Goal: Manage account settings

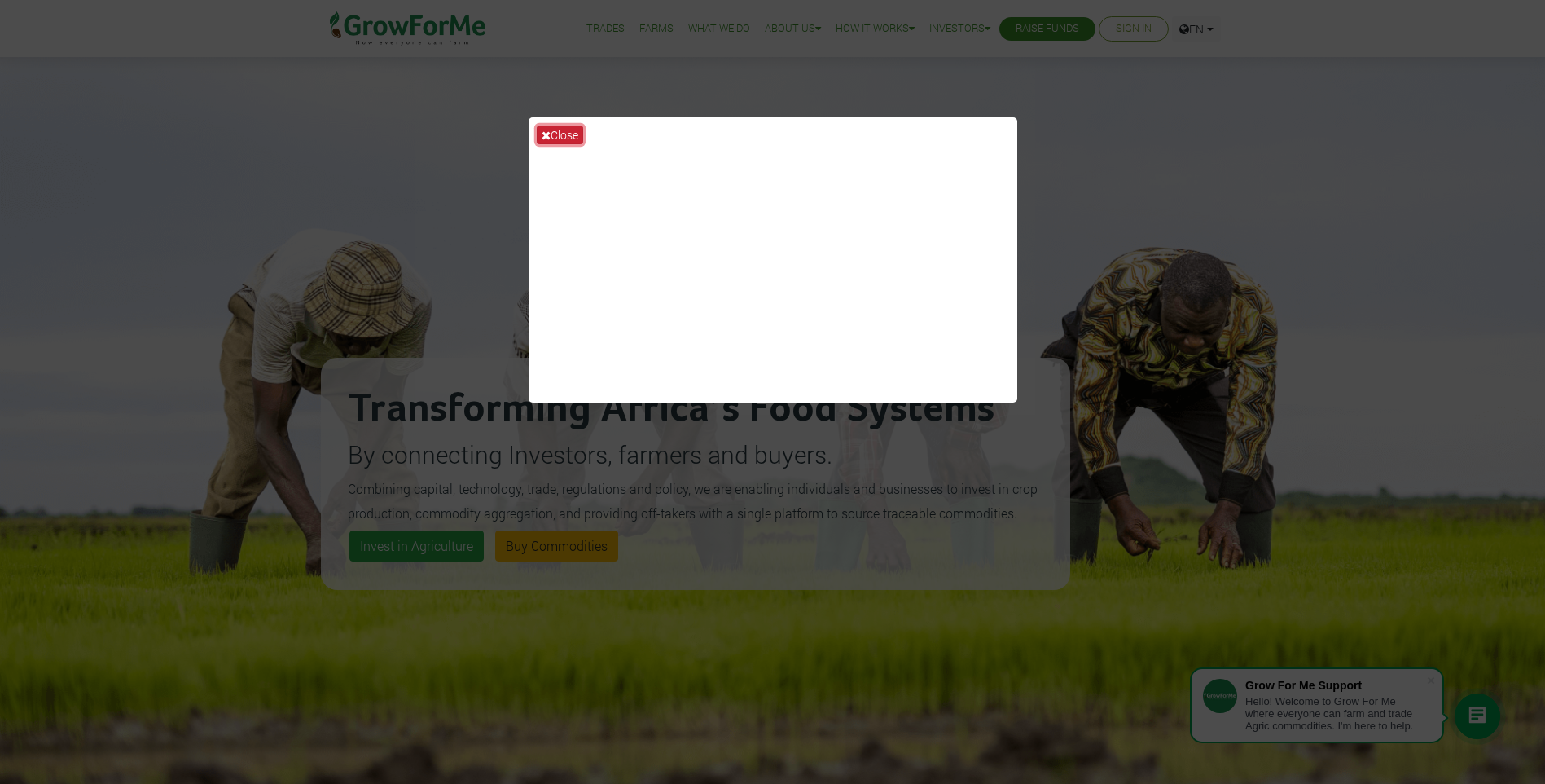
click at [564, 132] on button "Close" at bounding box center [560, 134] width 47 height 18
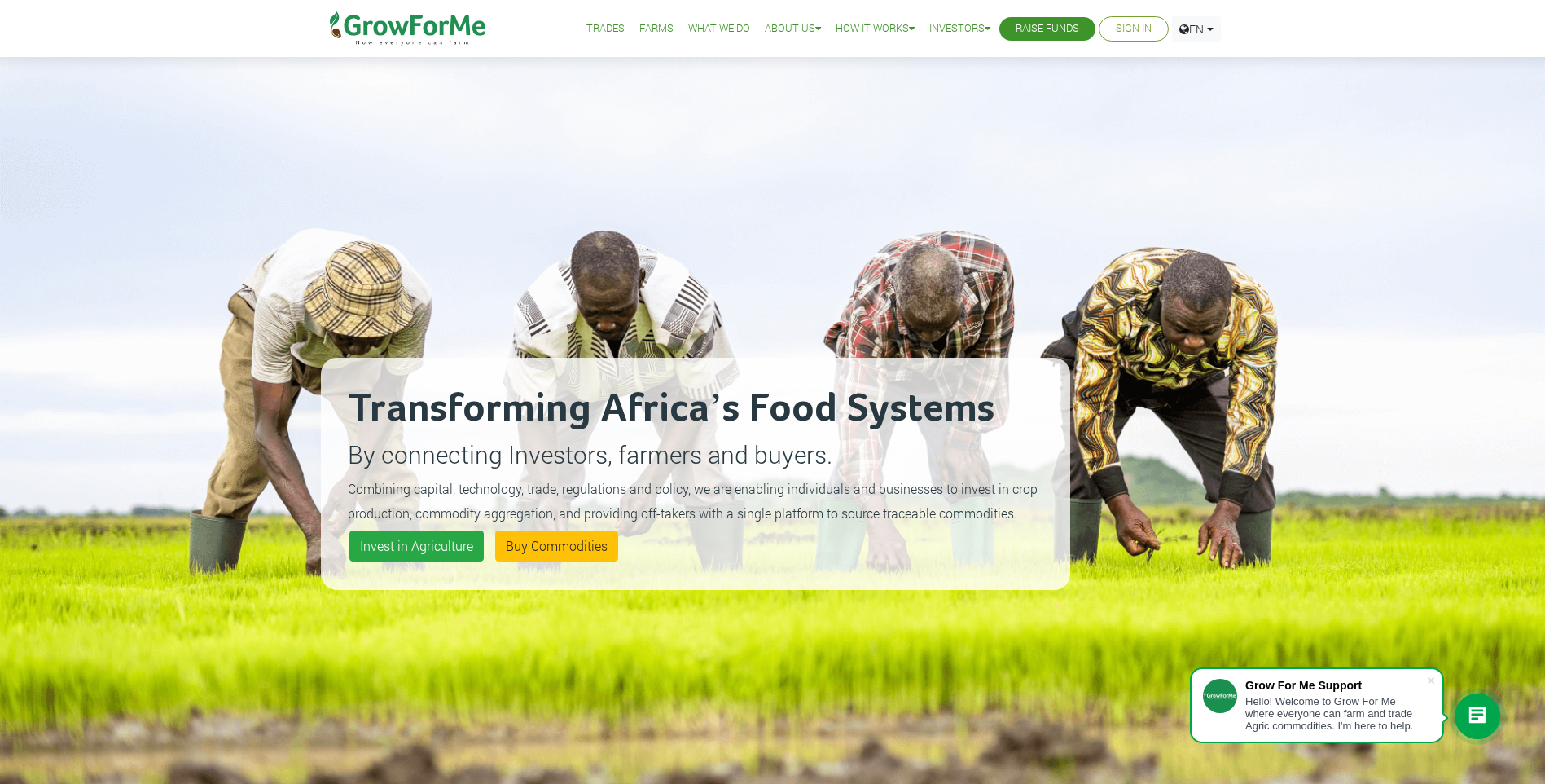
click at [1134, 23] on link "Sign In" at bounding box center [1133, 29] width 36 height 17
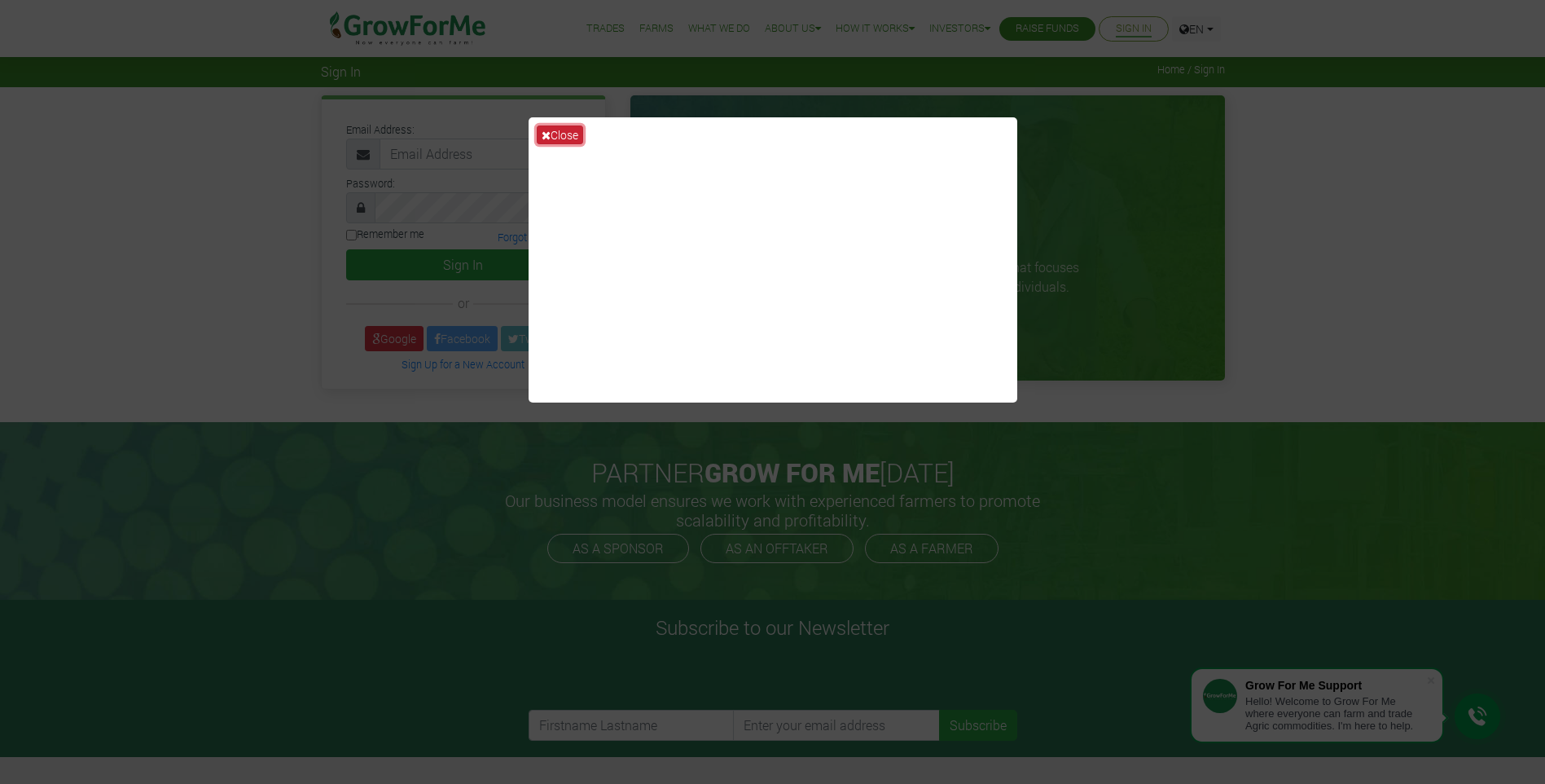
click at [566, 130] on button "Close" at bounding box center [560, 134] width 47 height 18
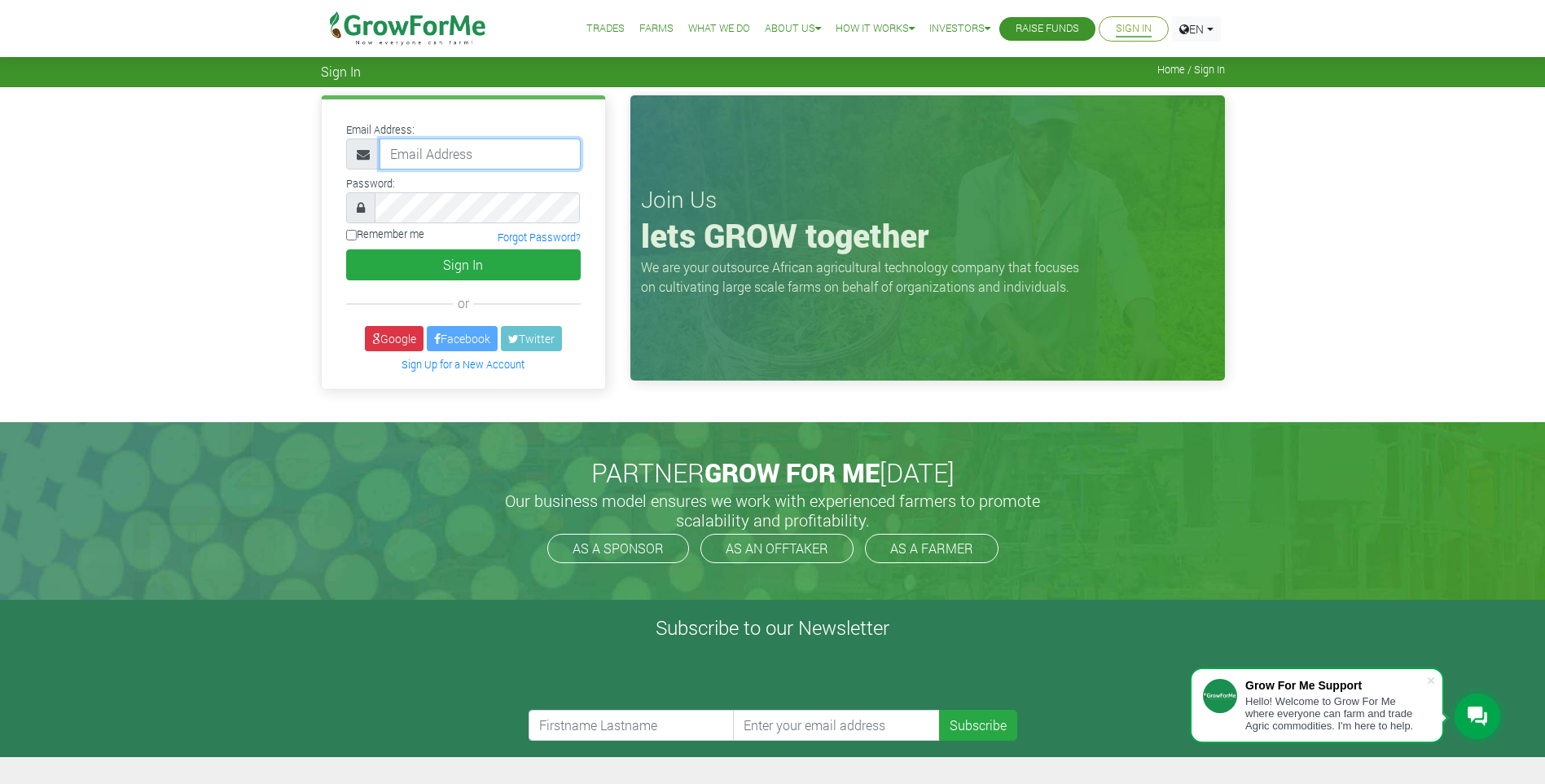
click at [472, 159] on input "email" at bounding box center [481, 154] width 202 height 31
click at [550, 156] on input "albertsam918@gmail.com" at bounding box center [481, 154] width 202 height 31
drag, startPoint x: 514, startPoint y: 157, endPoint x: 378, endPoint y: 152, distance: 136.1
click at [378, 152] on div "albertsam918@gmail.com" at bounding box center [463, 154] width 235 height 31
type input "233559808985@growforme.com"
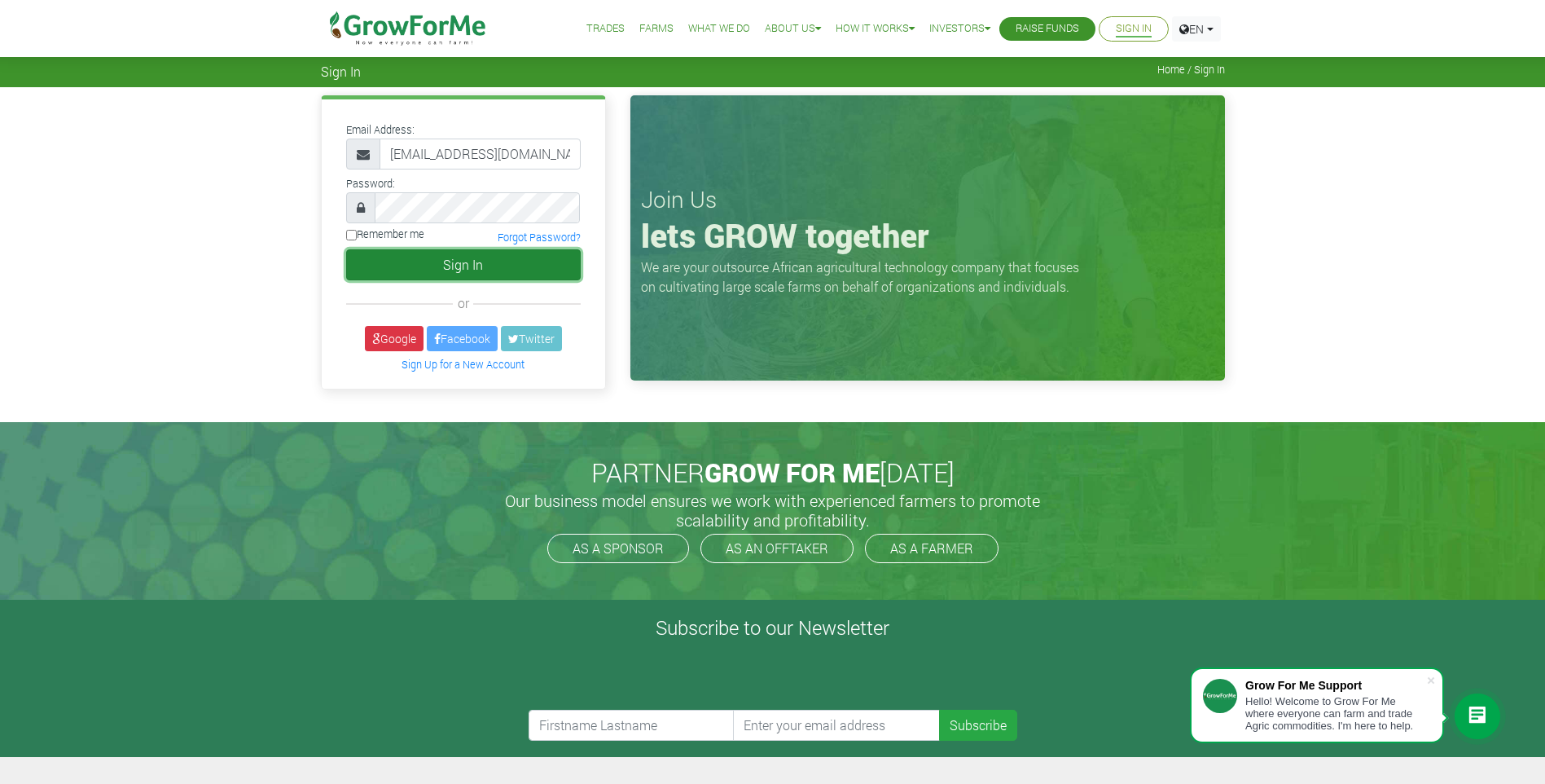
click at [503, 267] on button "Sign In" at bounding box center [463, 265] width 235 height 31
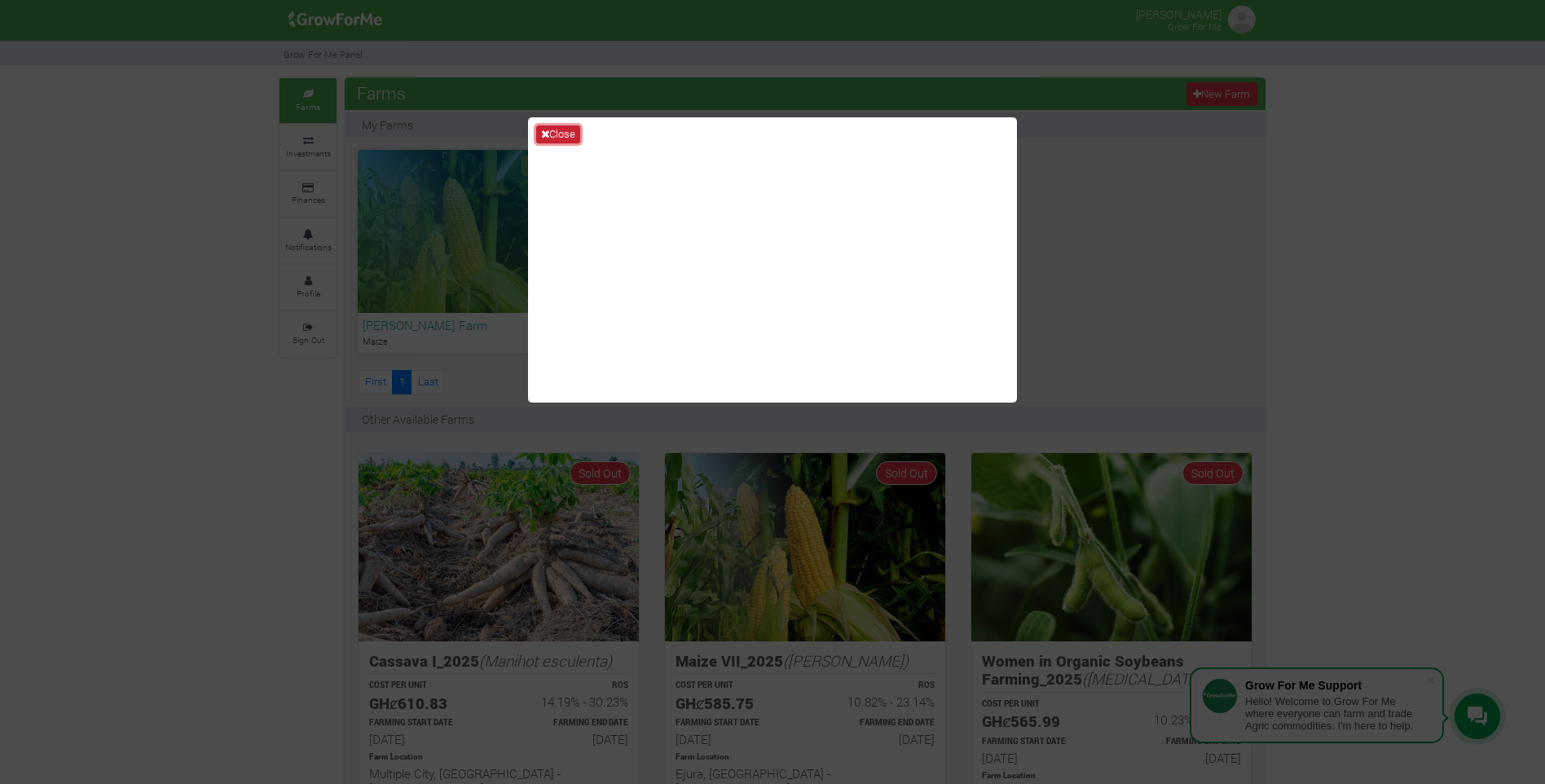
click at [569, 130] on button "Close" at bounding box center [557, 134] width 44 height 17
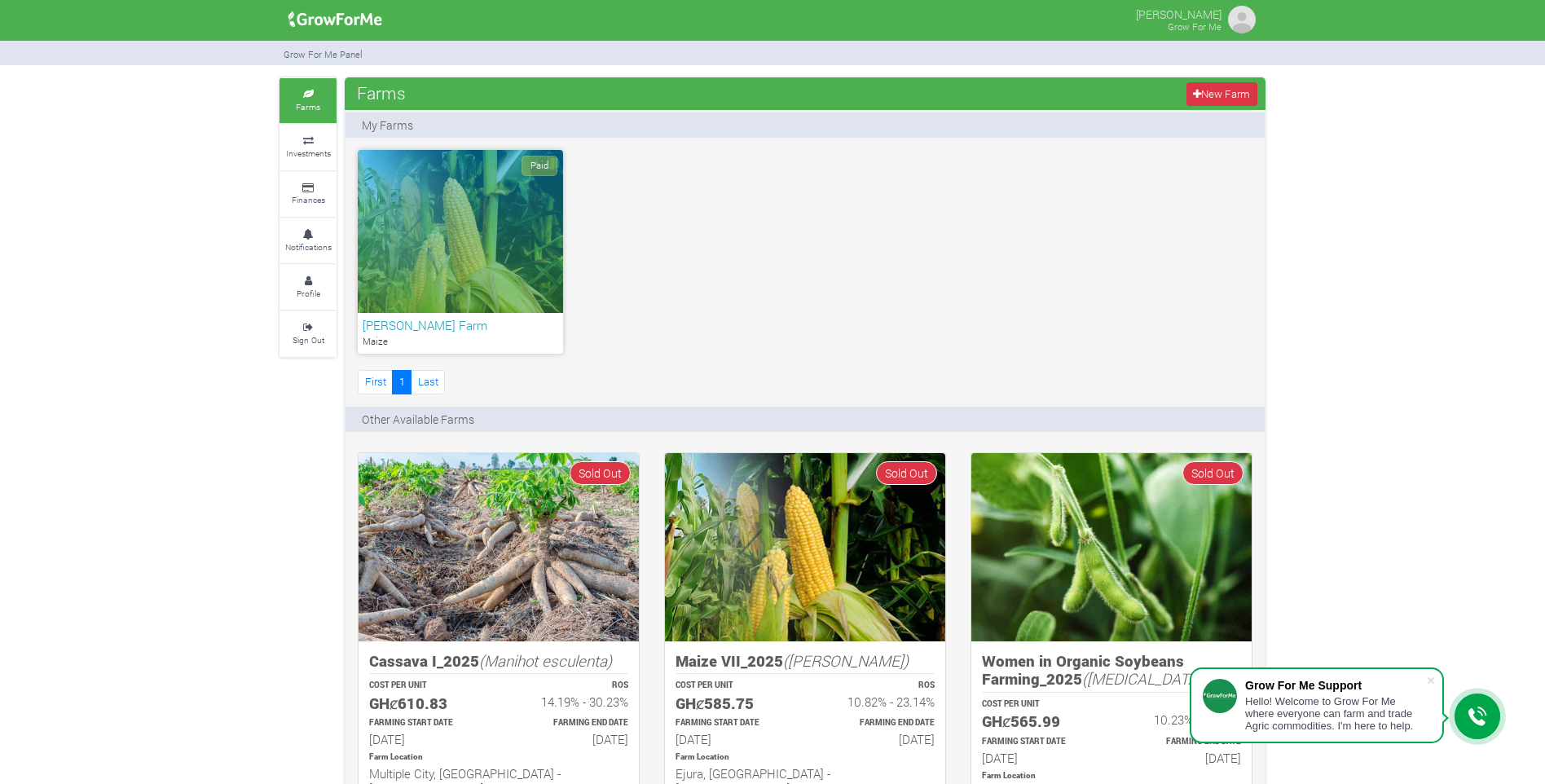
click at [499, 217] on div "Paid" at bounding box center [460, 232] width 205 height 163
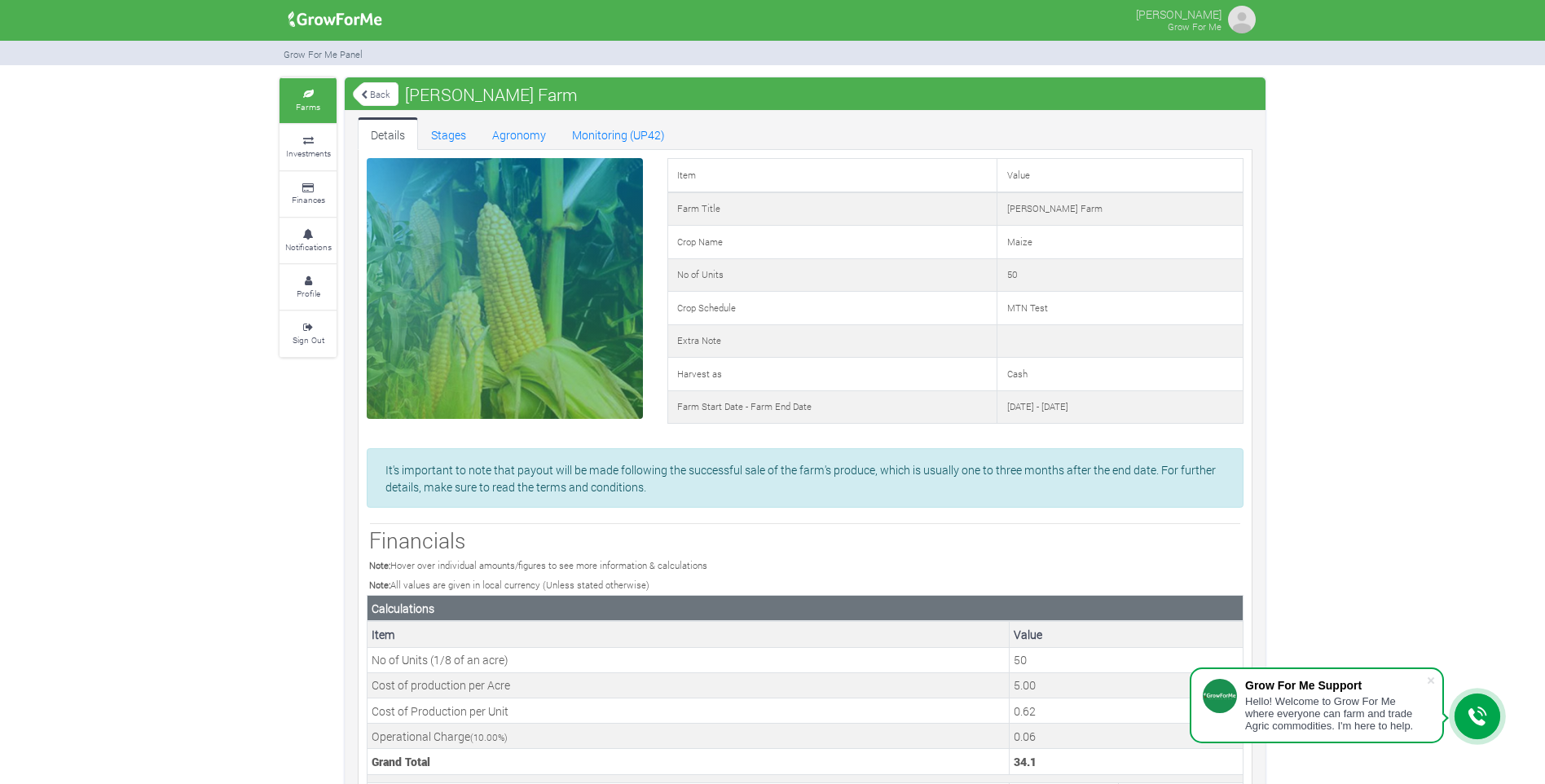
click at [381, 93] on link "Back" at bounding box center [375, 94] width 46 height 27
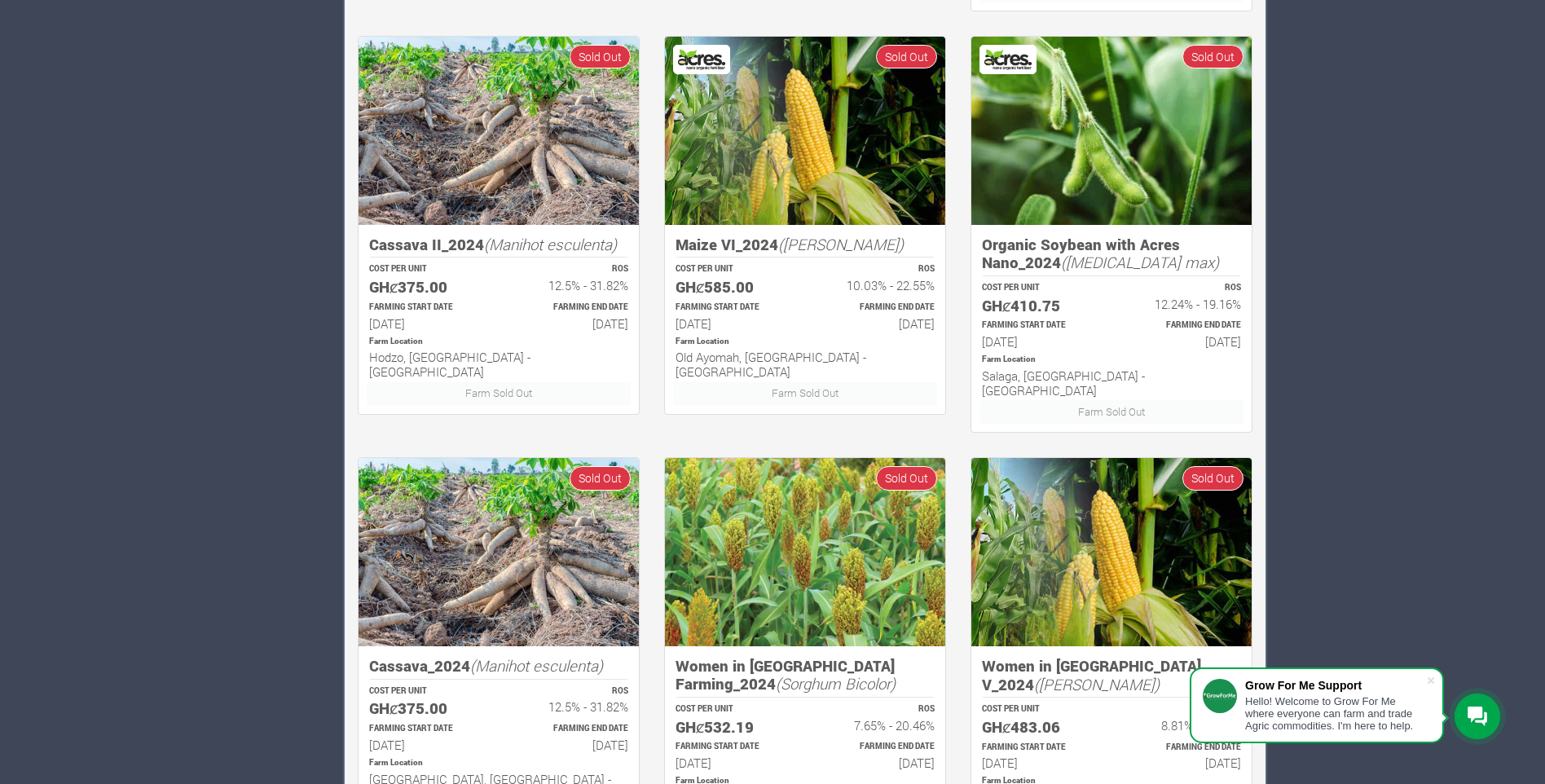
scroll to position [941, 0]
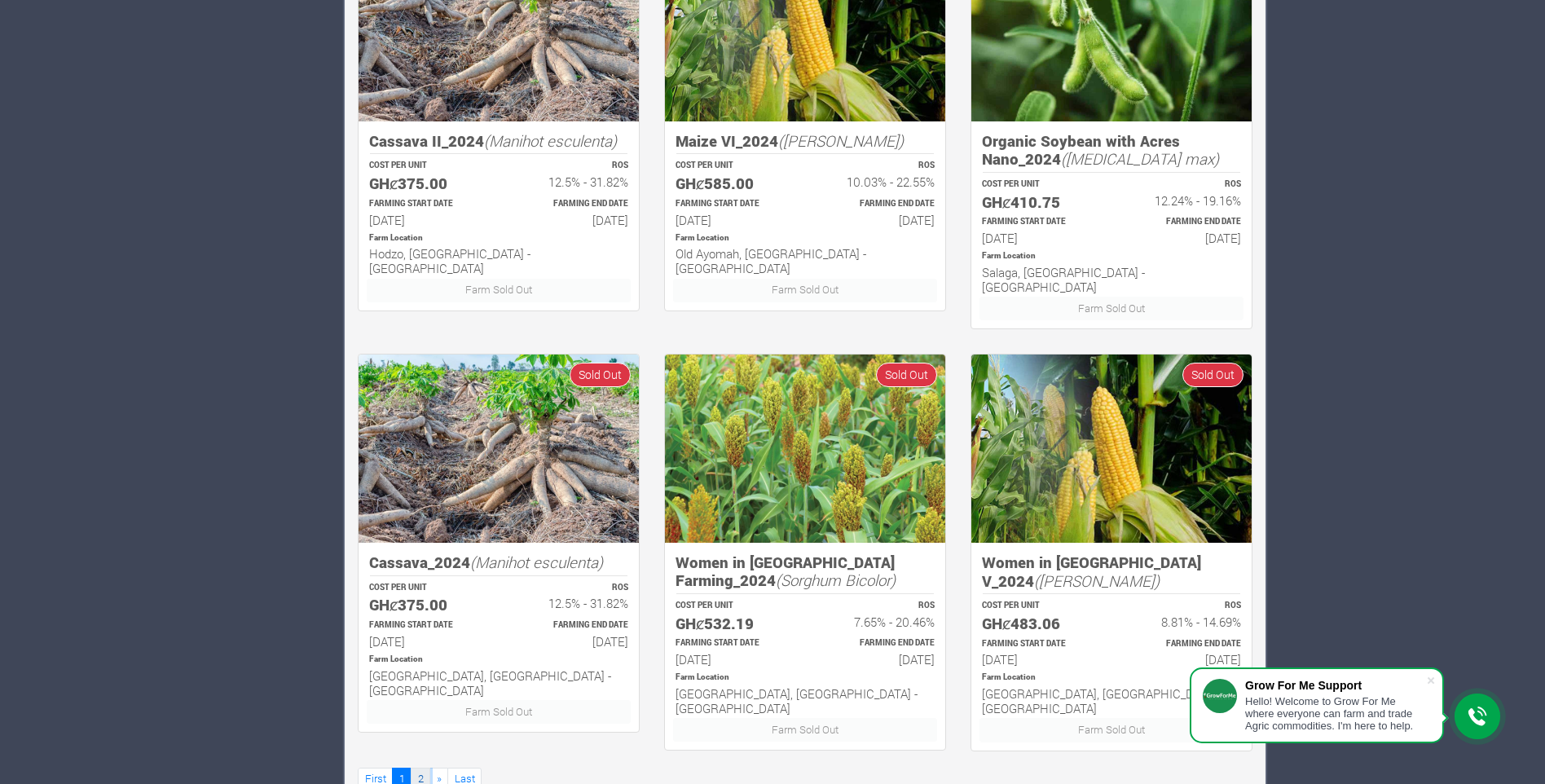
click at [422, 768] on link "2" at bounding box center [421, 779] width 19 height 23
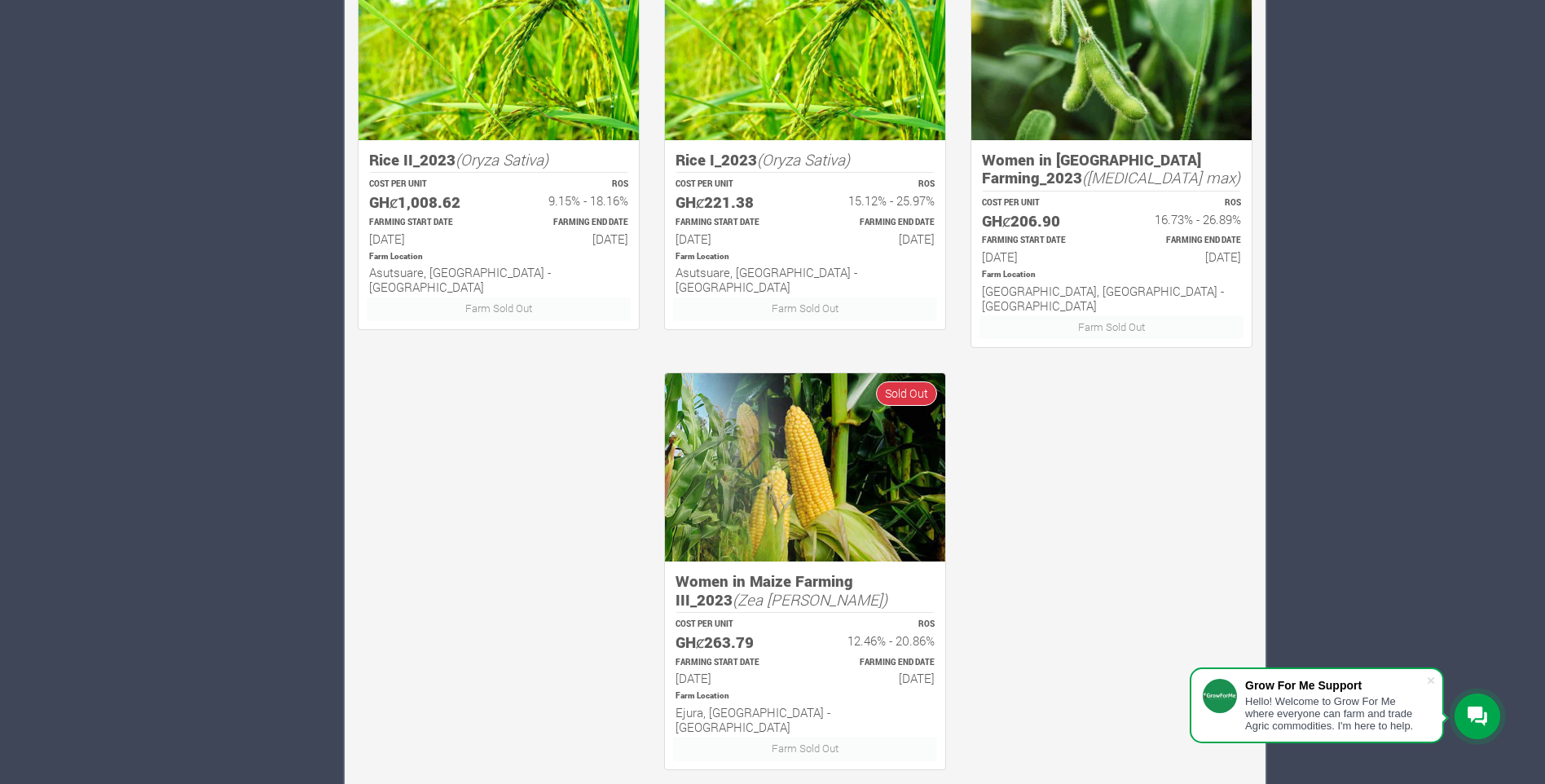
scroll to position [941, 0]
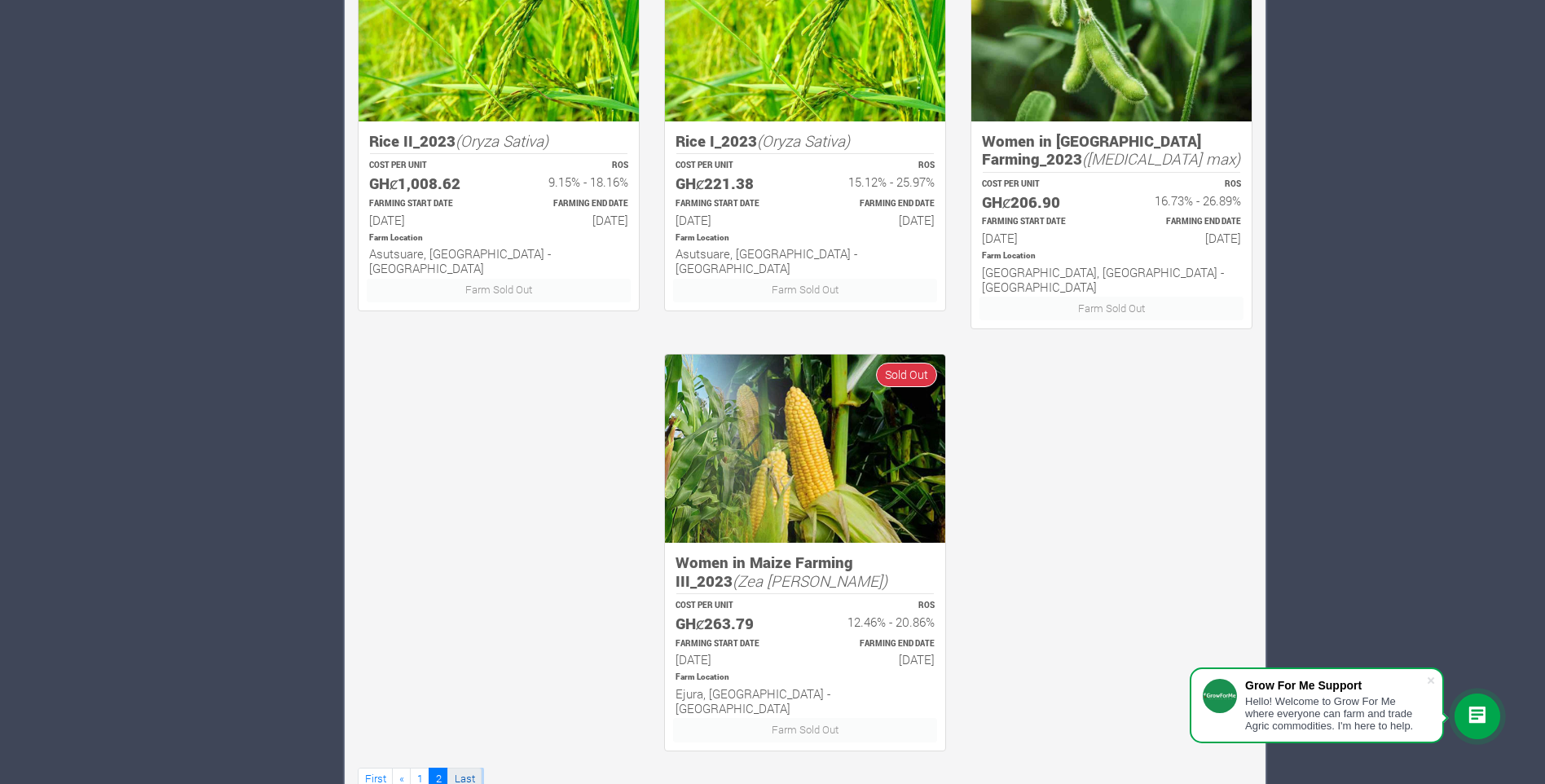
click at [459, 768] on link "Last" at bounding box center [463, 779] width 34 height 23
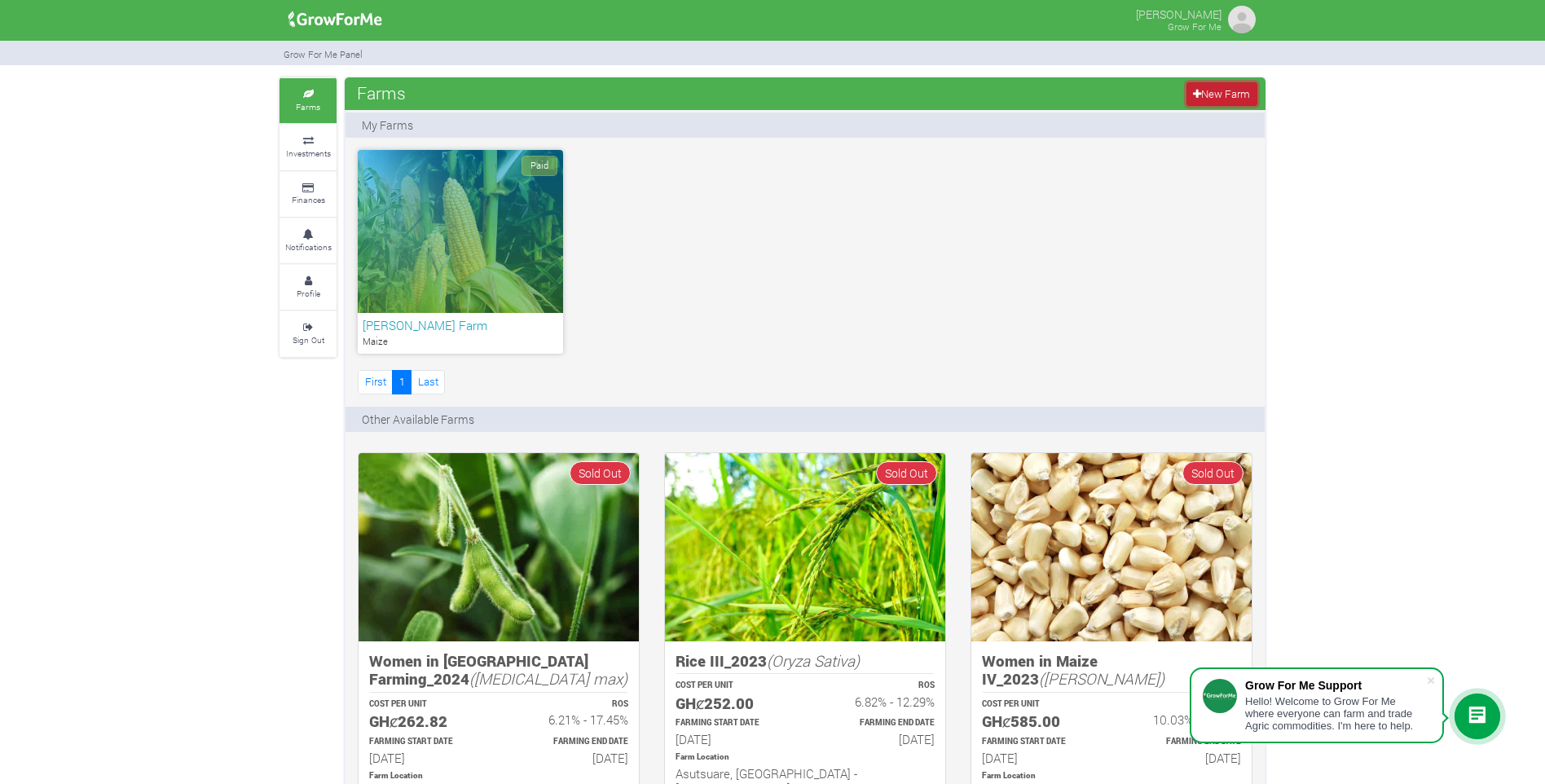
click at [1203, 87] on link "New Farm" at bounding box center [1221, 94] width 71 height 23
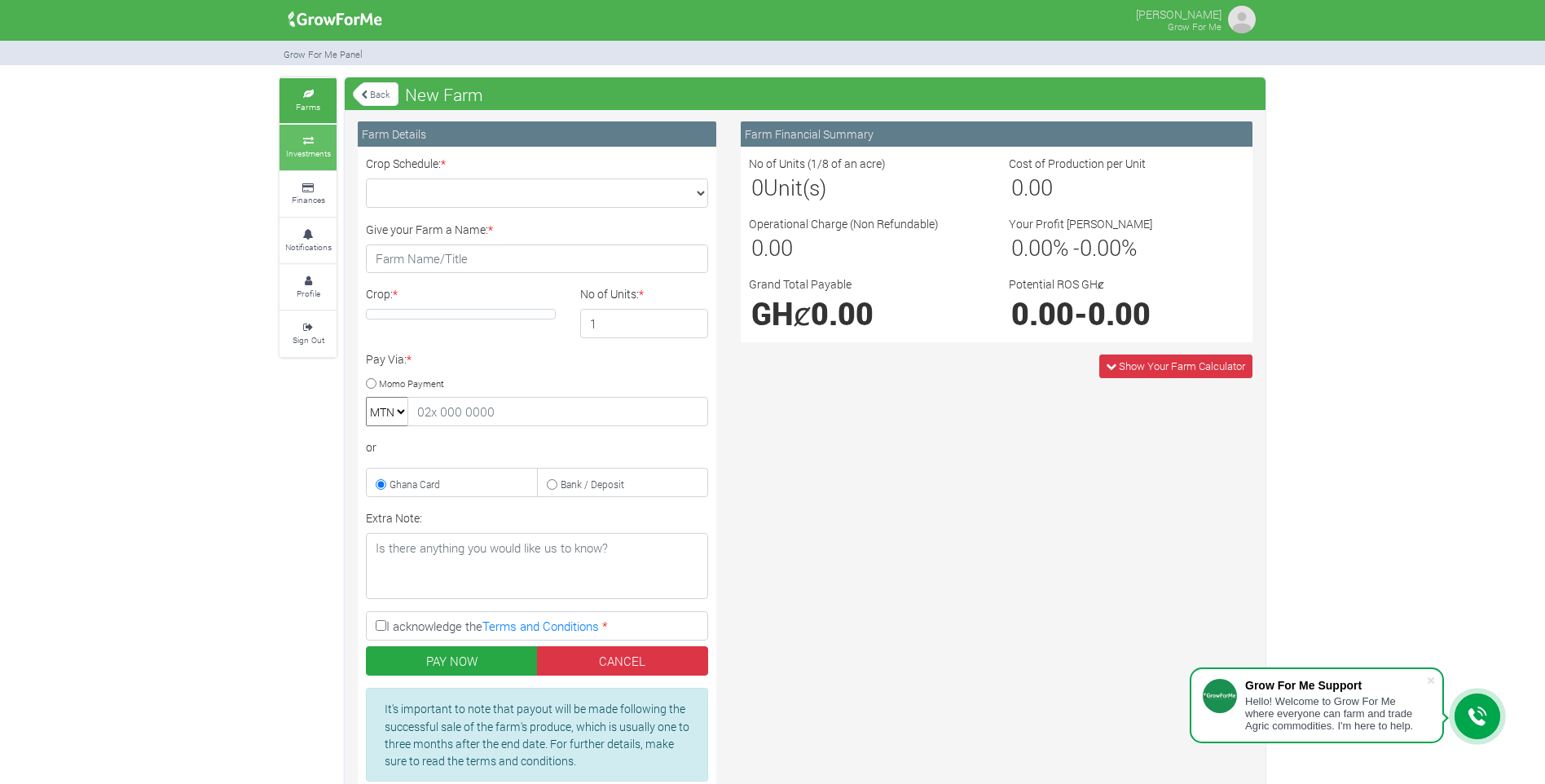
click at [309, 151] on small "Investments" at bounding box center [308, 153] width 45 height 12
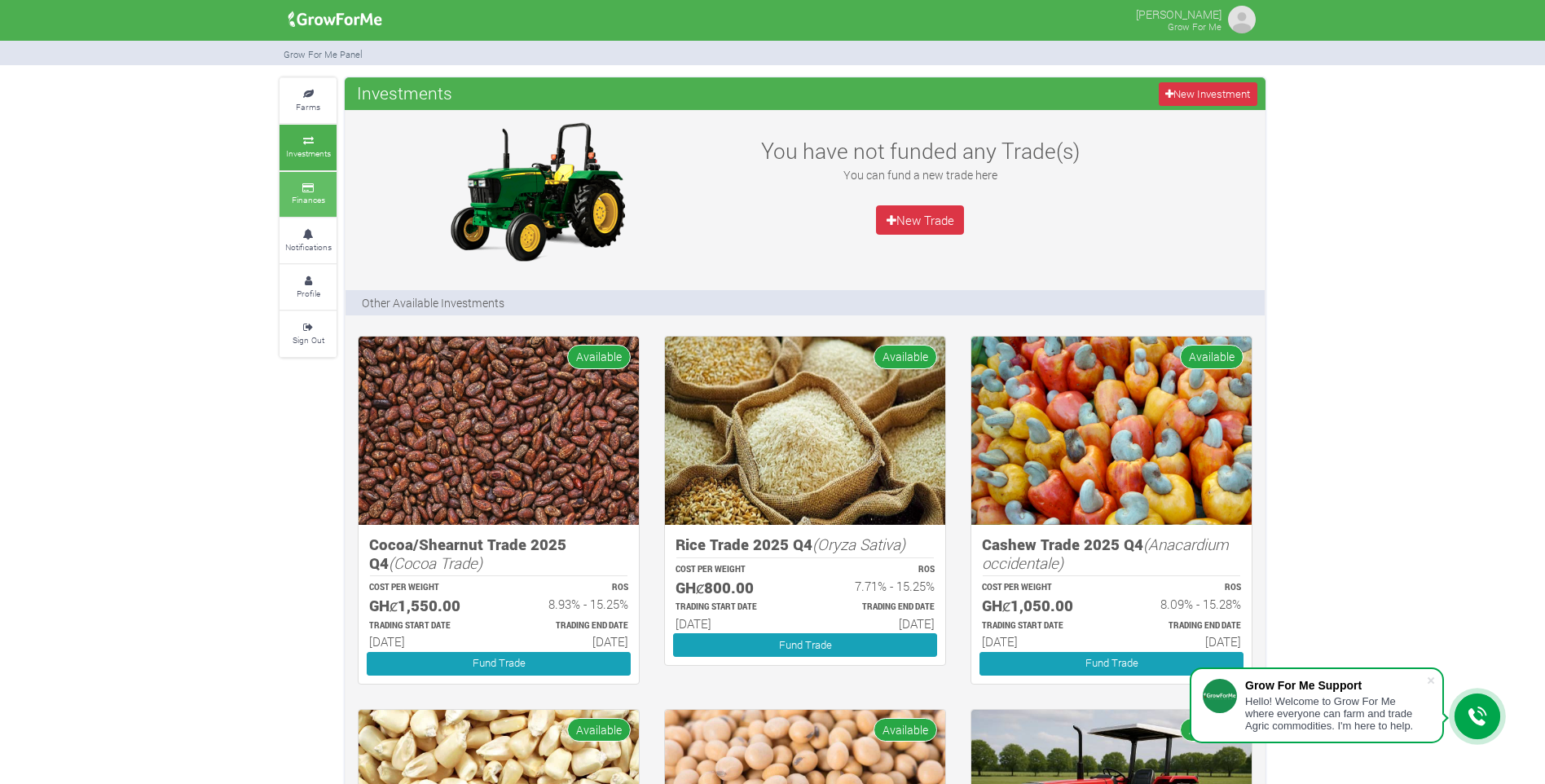
click at [314, 205] on small "Finances" at bounding box center [308, 200] width 33 height 12
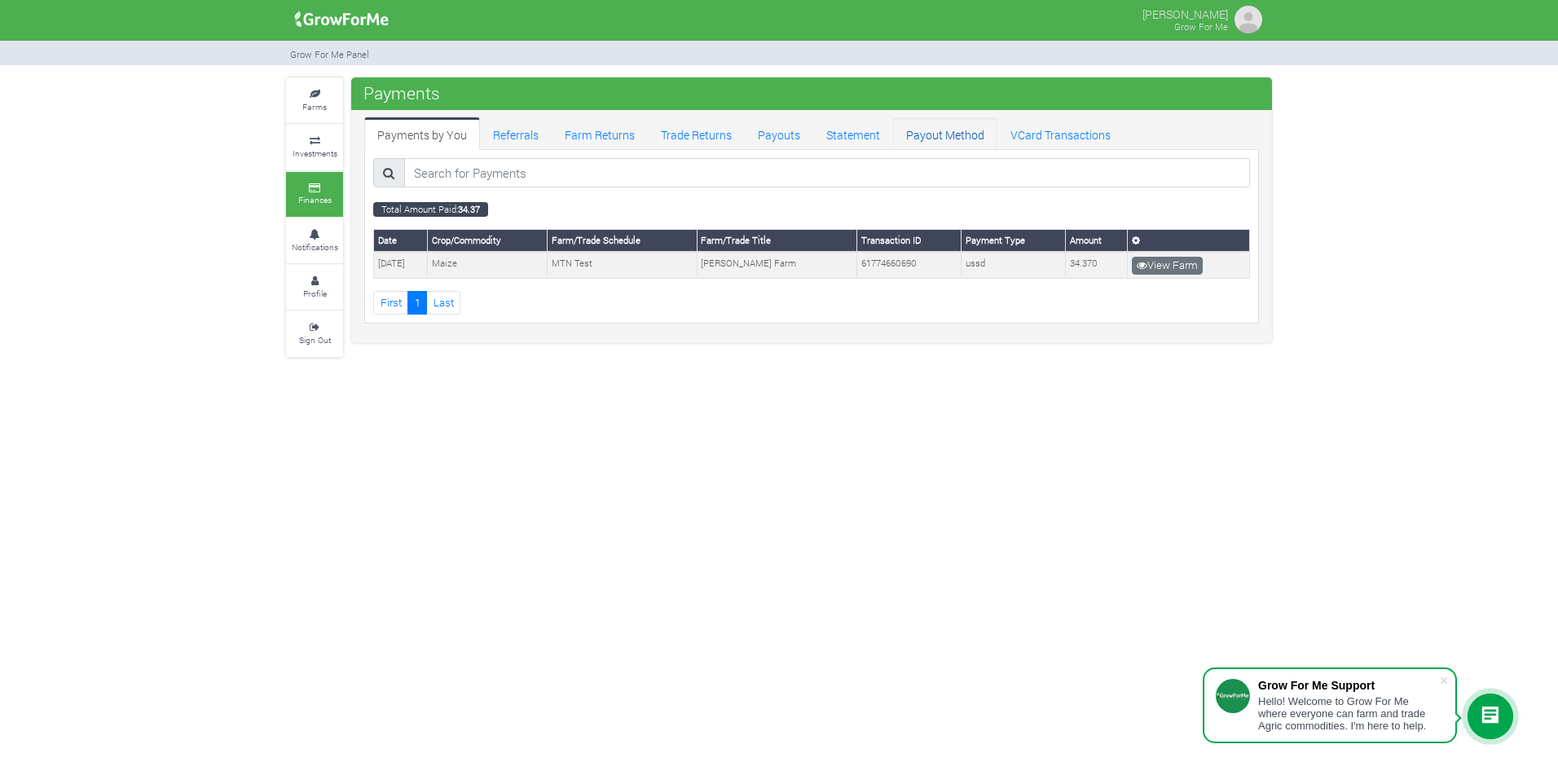
click at [964, 131] on link "Payout Method" at bounding box center [945, 134] width 105 height 33
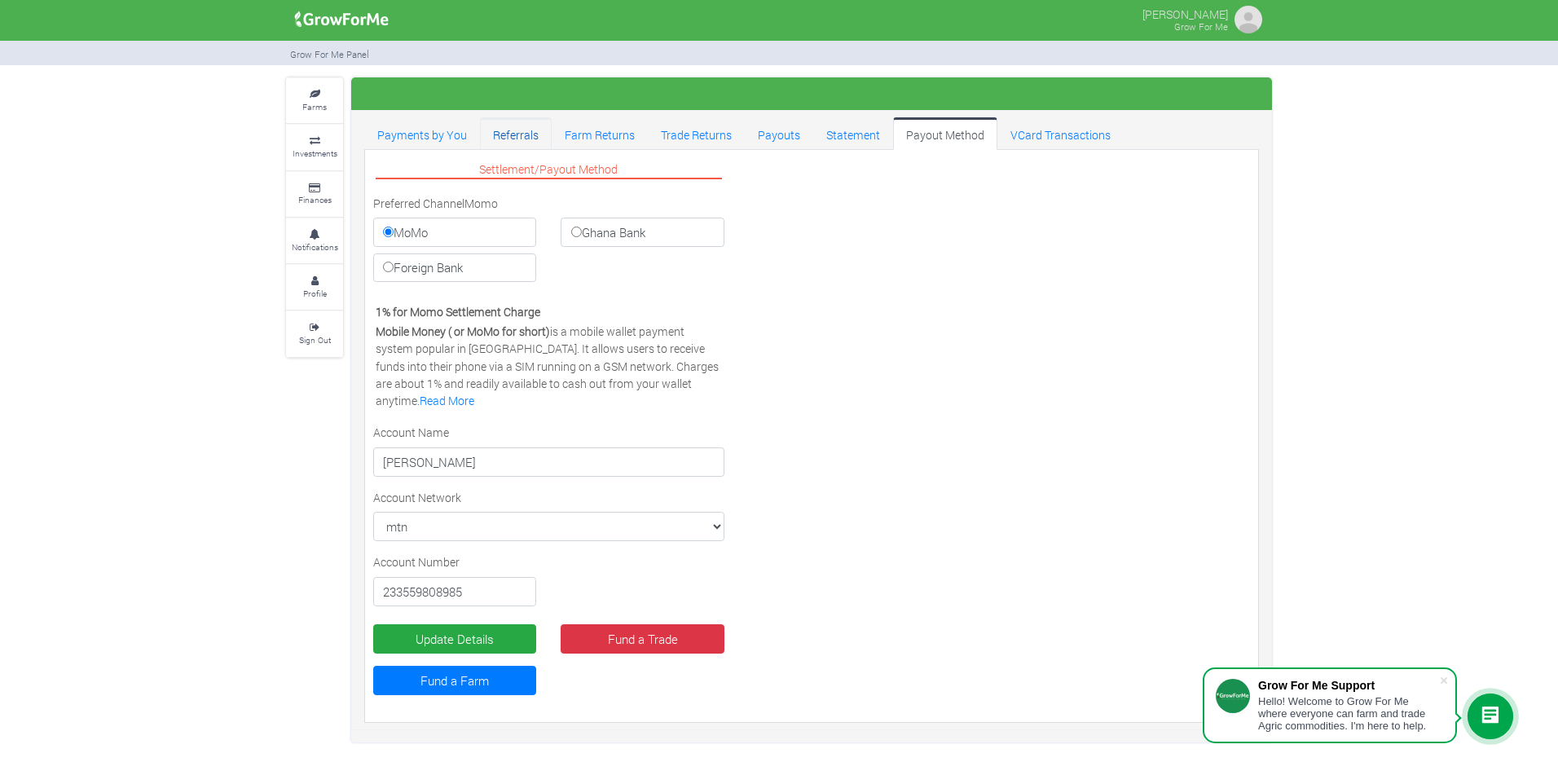
click at [528, 127] on link "Referrals" at bounding box center [516, 134] width 72 height 33
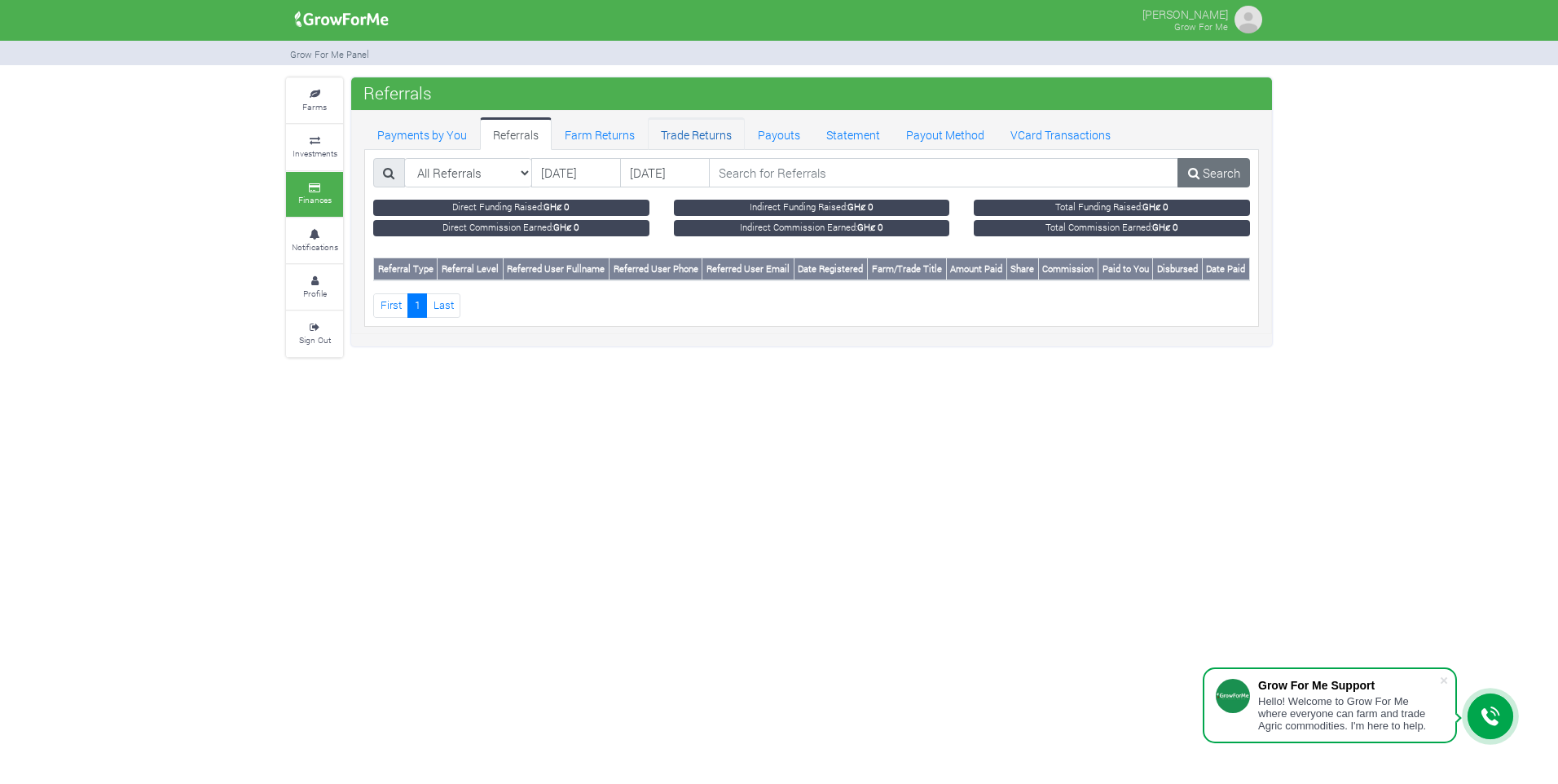
click at [705, 140] on link "Trade Returns" at bounding box center [696, 134] width 97 height 33
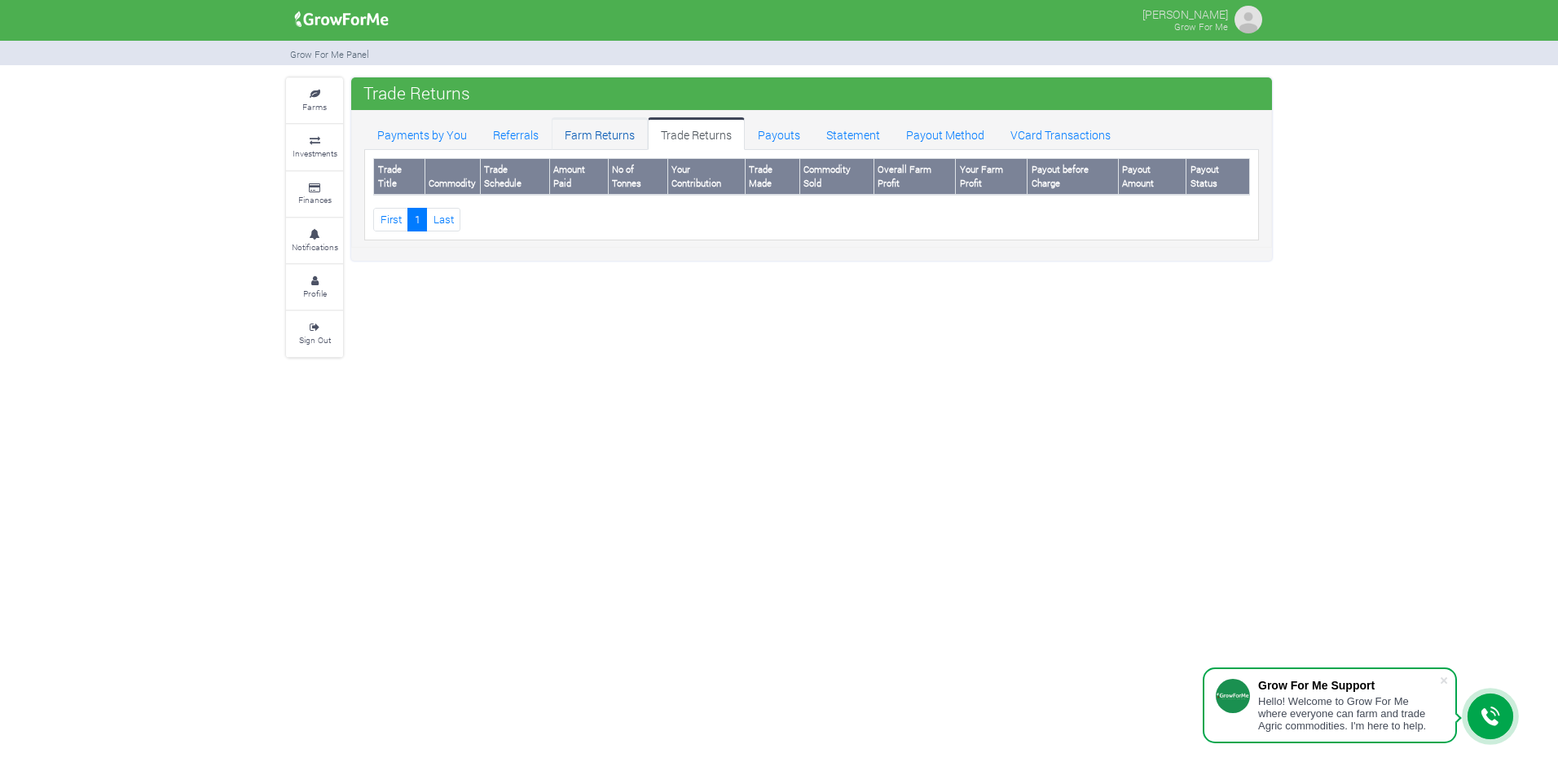
click at [593, 139] on link "Farm Returns" at bounding box center [599, 134] width 96 height 33
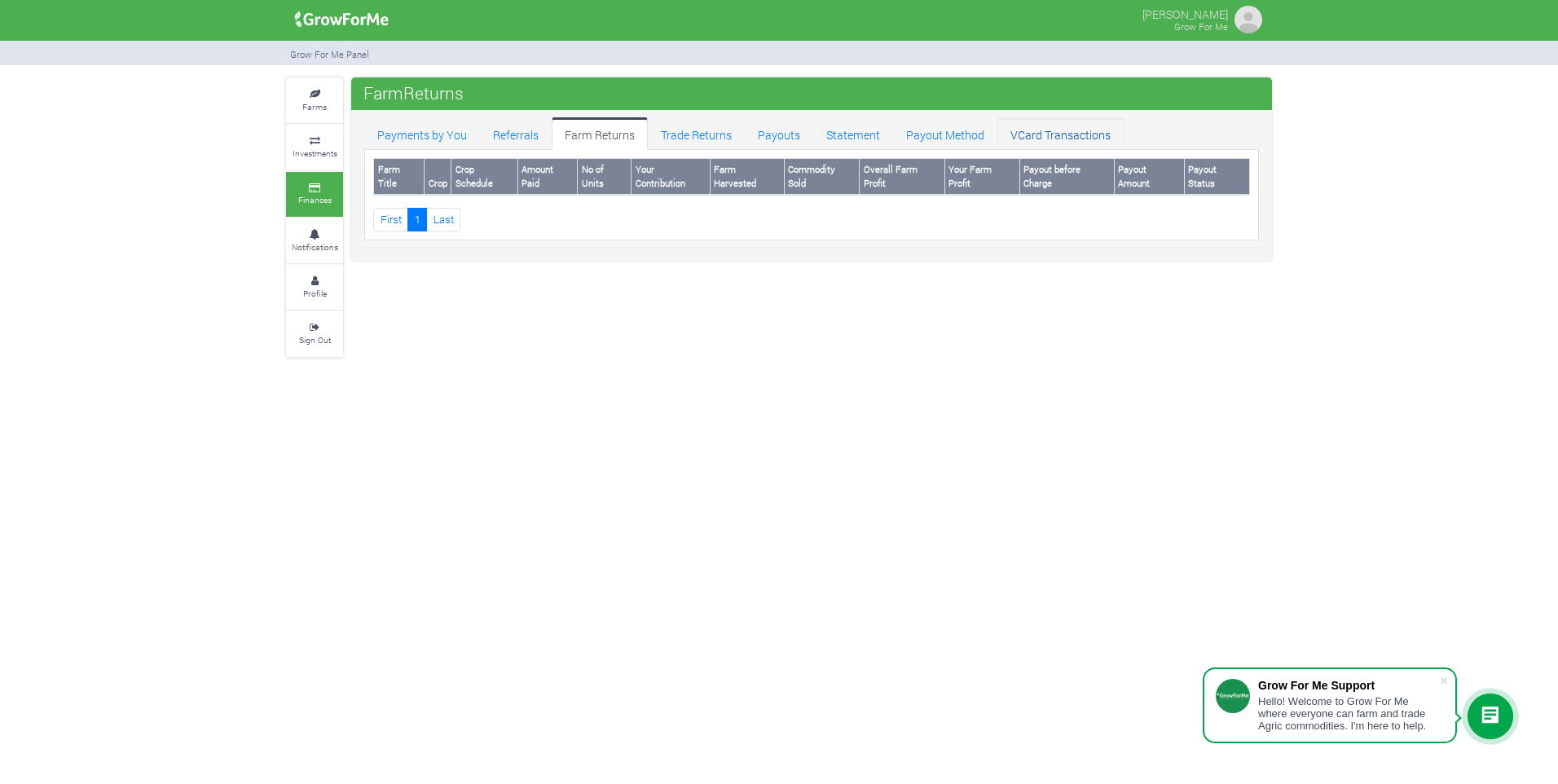
click at [1044, 126] on link "VCard Transactions" at bounding box center [1061, 134] width 126 height 33
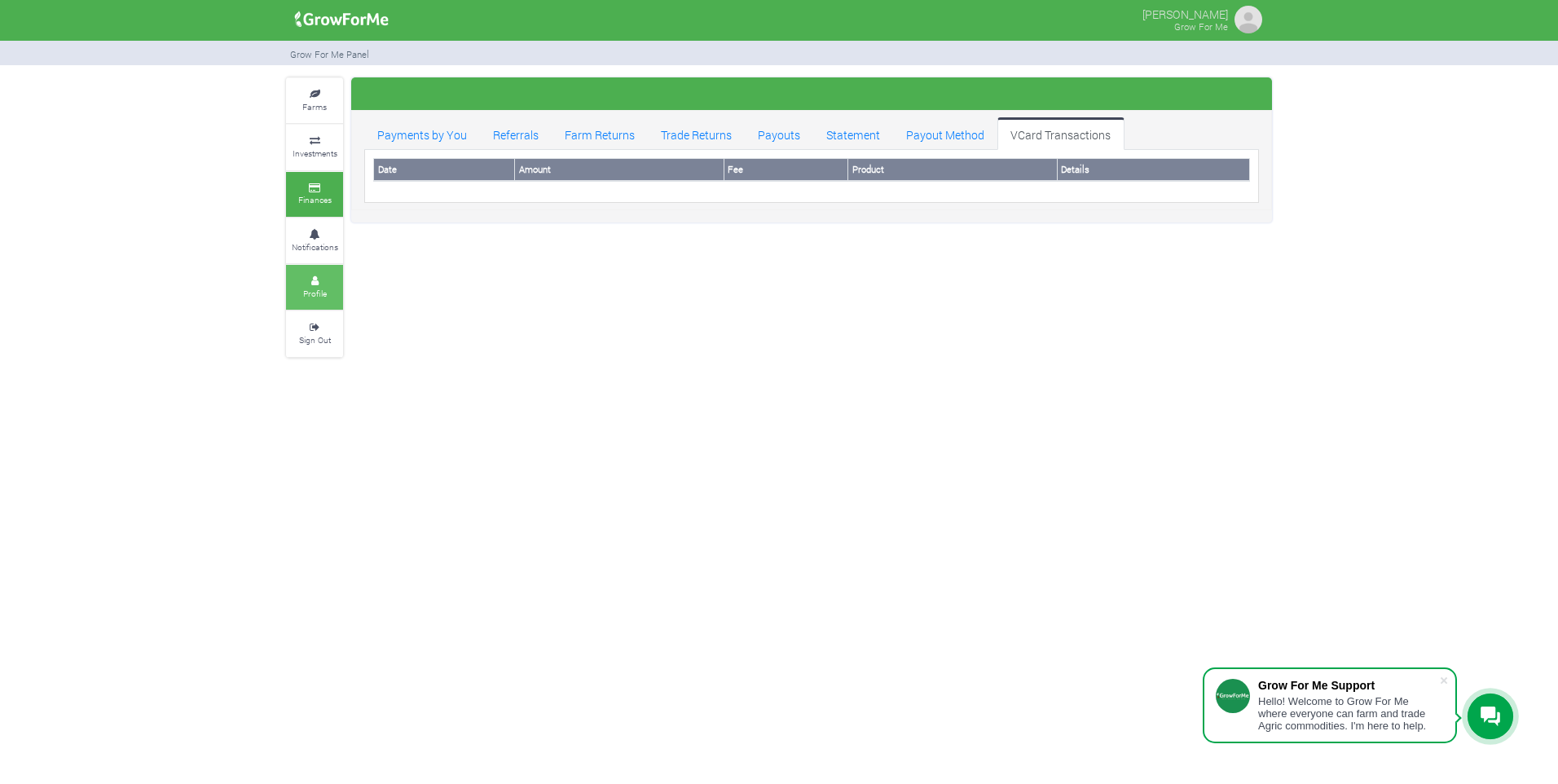
click at [314, 278] on icon at bounding box center [314, 281] width 48 height 8
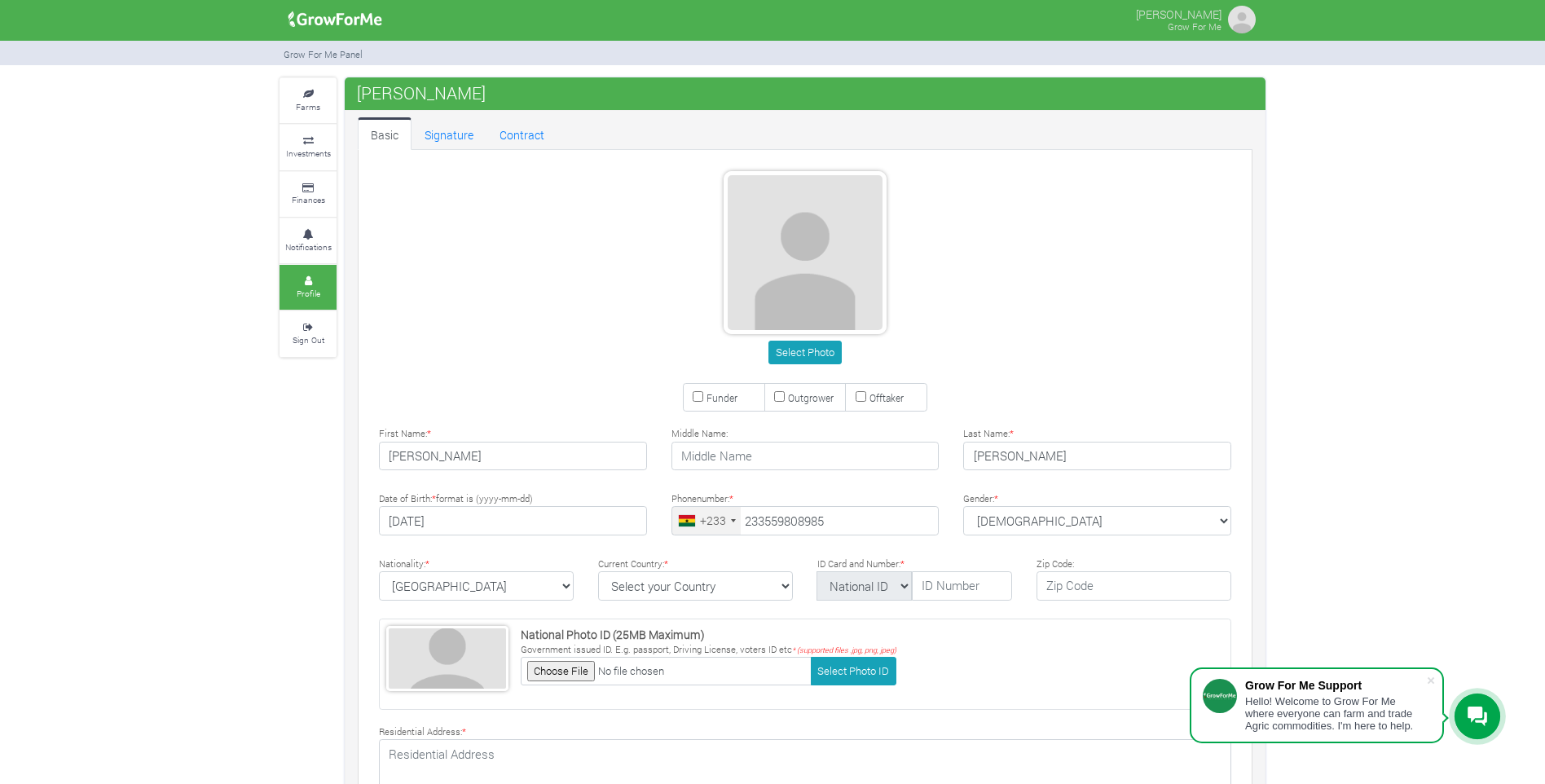
type input "55 980 8985"
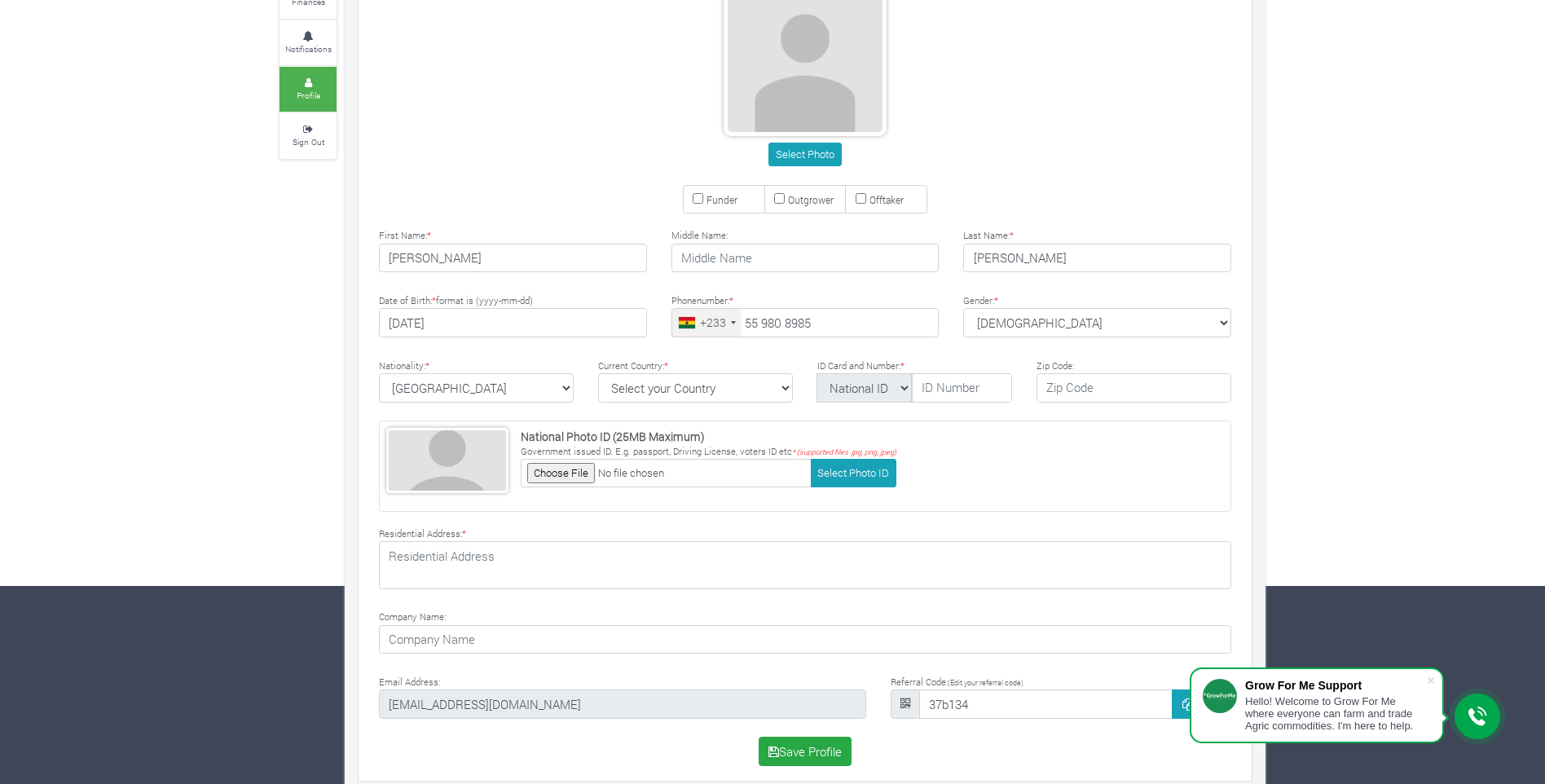
scroll to position [215, 0]
